Goal: Find specific page/section: Find specific page/section

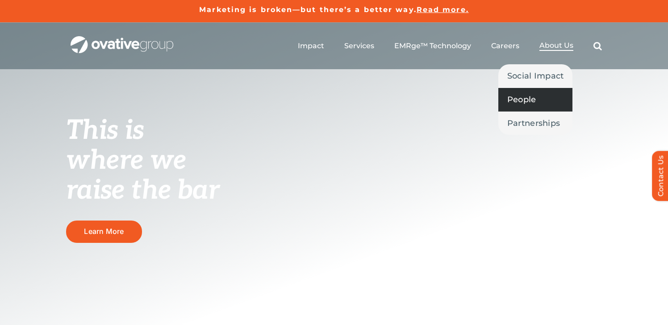
click at [540, 95] on link "People" at bounding box center [535, 99] width 75 height 23
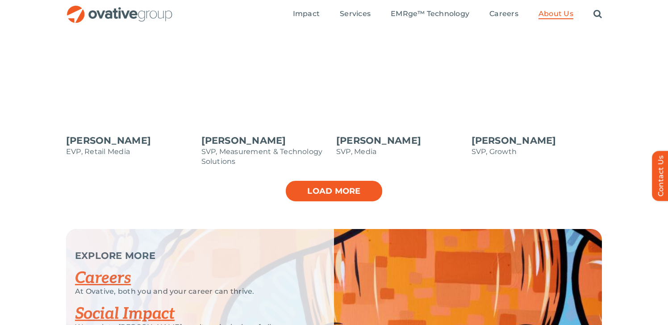
scroll to position [980, 0]
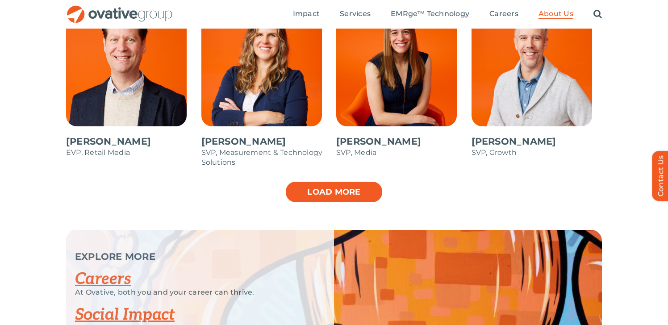
click at [345, 190] on link "Load more" at bounding box center [334, 192] width 98 height 22
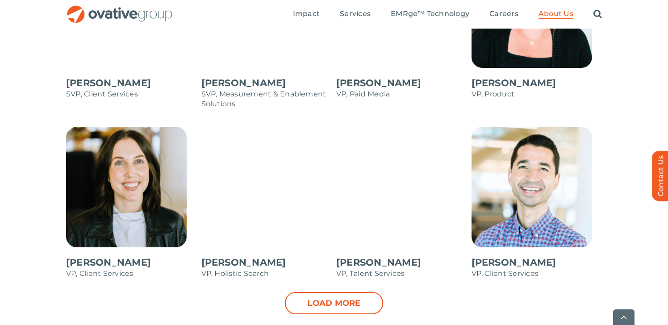
scroll to position [1262, 0]
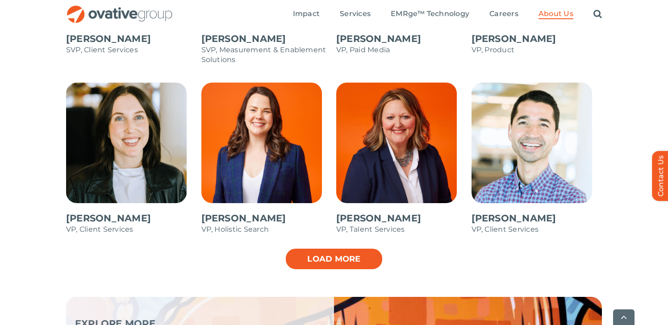
click at [344, 264] on link "Load more" at bounding box center [334, 259] width 98 height 22
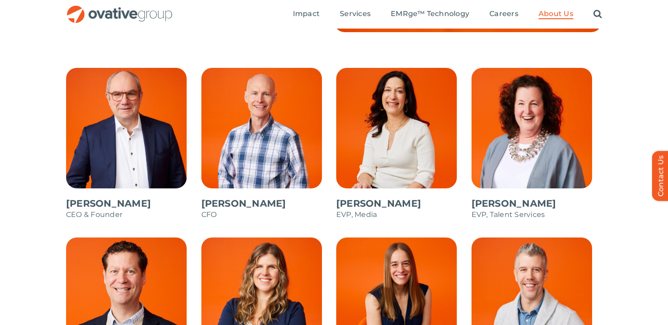
scroll to position [745, 0]
